Goal: Navigation & Orientation: Find specific page/section

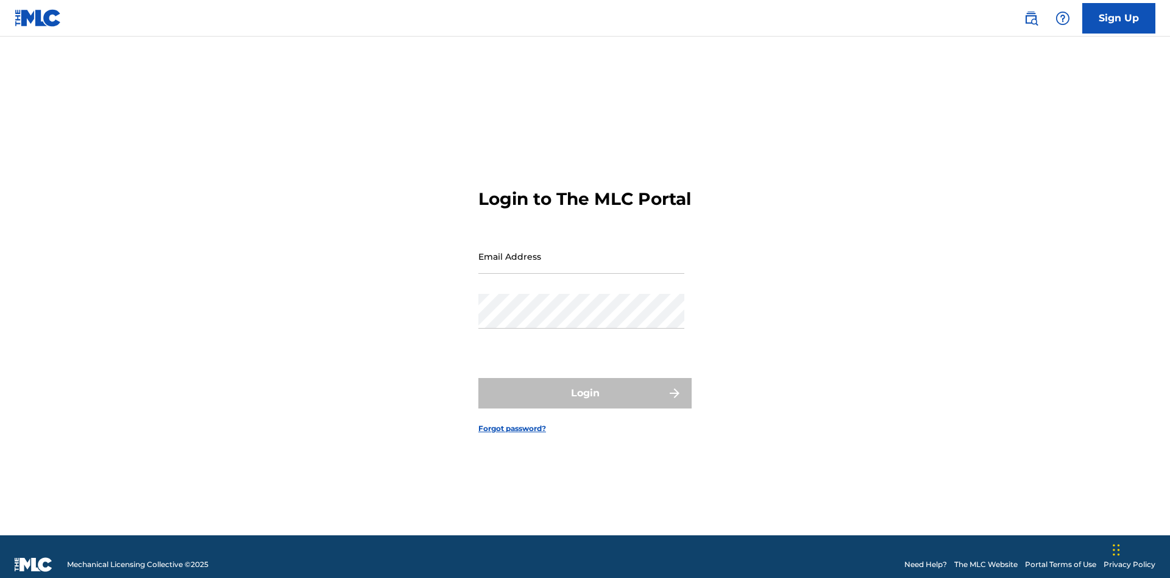
scroll to position [16, 0]
click at [581, 250] on input "Email Address" at bounding box center [581, 256] width 206 height 35
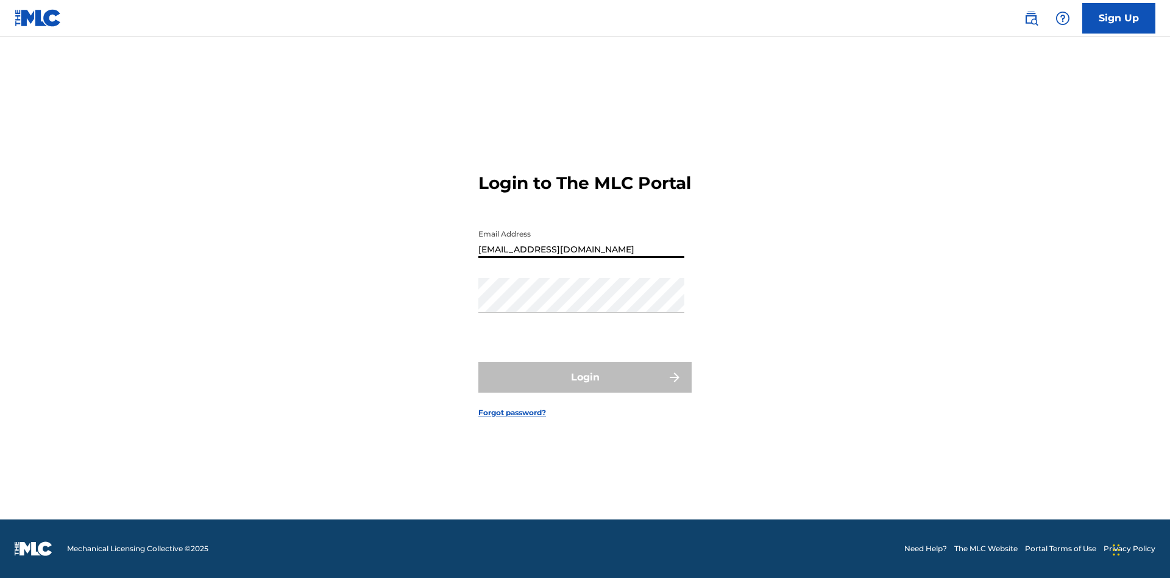
type input "Duke.McTesterson@gmail.com"
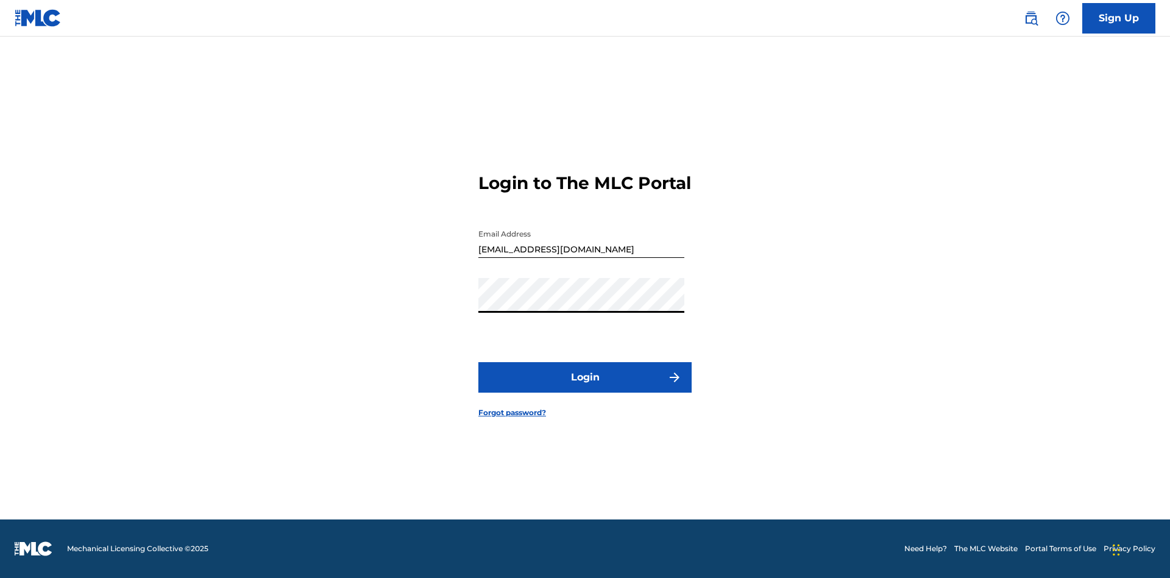
click at [585, 388] on button "Login" at bounding box center [584, 377] width 213 height 30
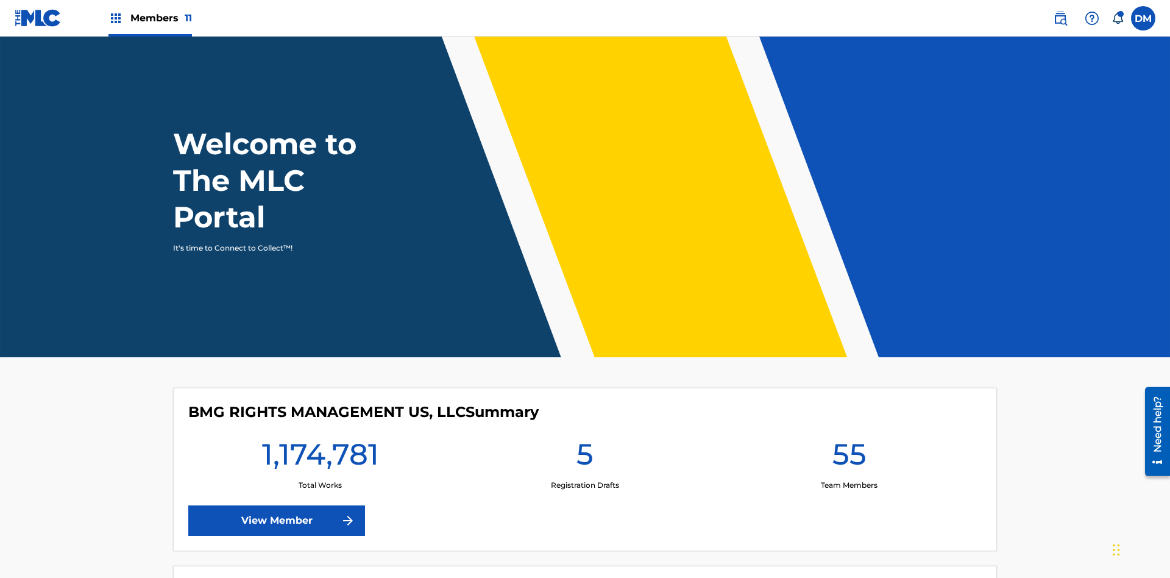
scroll to position [52, 0]
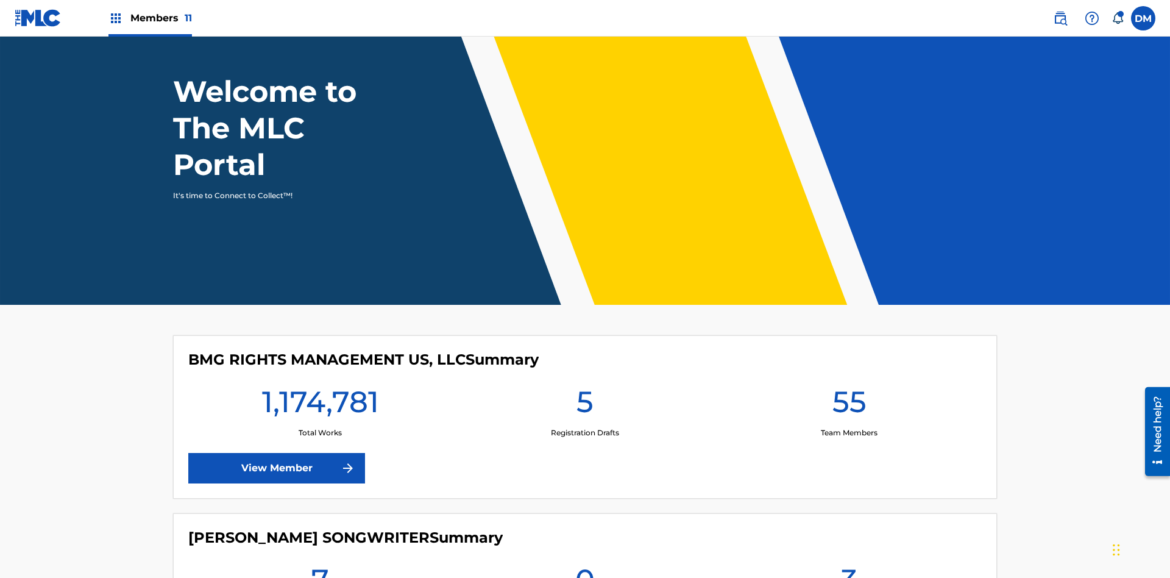
click at [150, 18] on span "Members 11" at bounding box center [161, 18] width 62 height 14
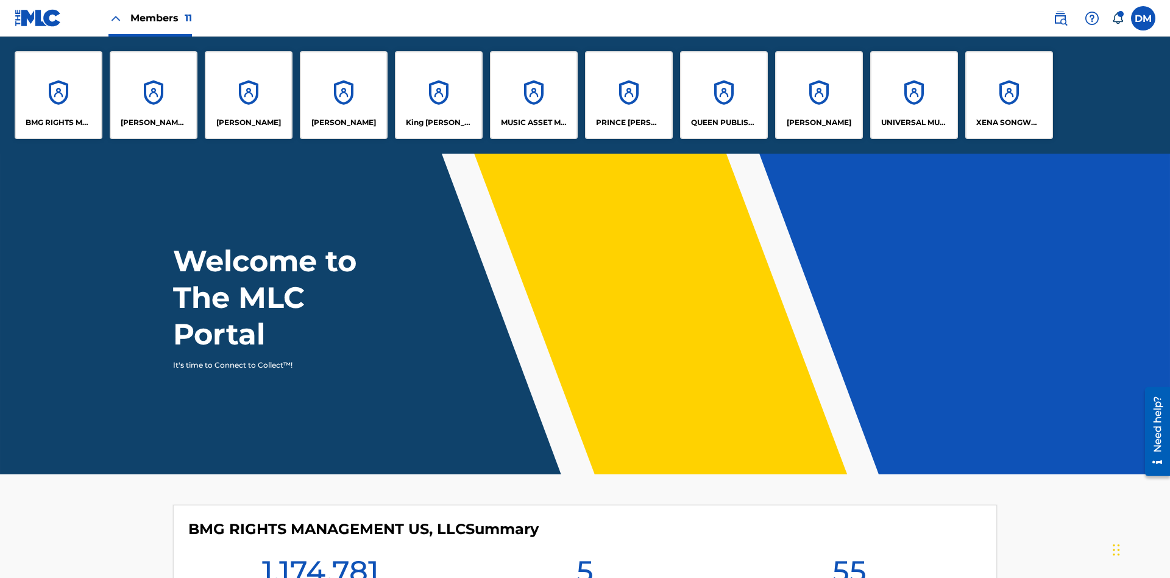
click at [344, 122] on p "EYAMA MCSINGER" at bounding box center [343, 122] width 65 height 11
